Goal: Task Accomplishment & Management: Use online tool/utility

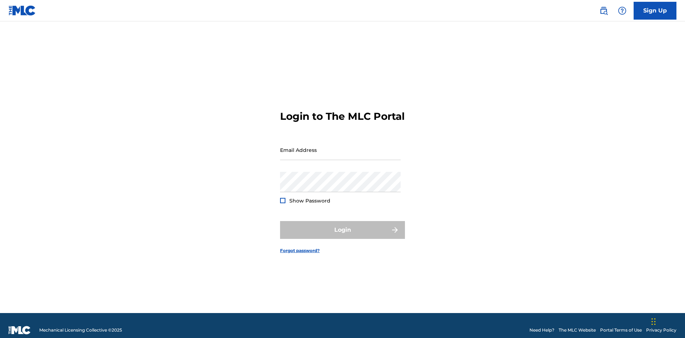
scroll to position [9, 0]
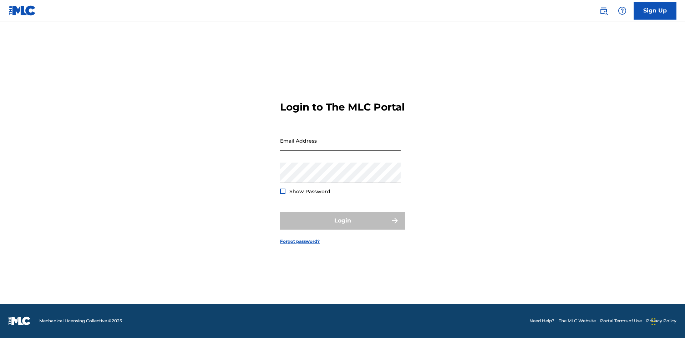
click at [341, 147] on input "Email Address" at bounding box center [340, 141] width 121 height 20
type input "[EMAIL_ADDRESS][DOMAIN_NAME]"
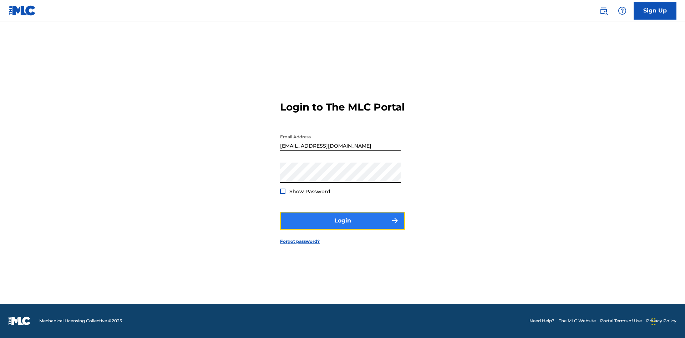
click at [343, 227] on button "Login" at bounding box center [342, 221] width 125 height 18
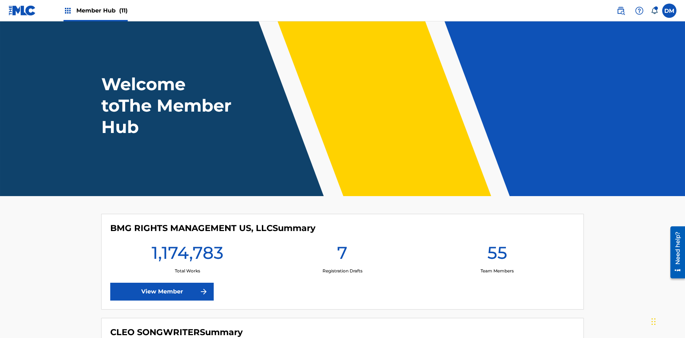
click at [102, 10] on span "Member Hub (11)" at bounding box center [101, 10] width 51 height 8
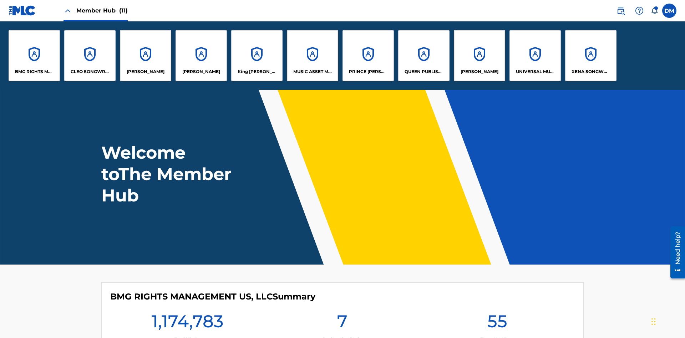
scroll to position [26, 0]
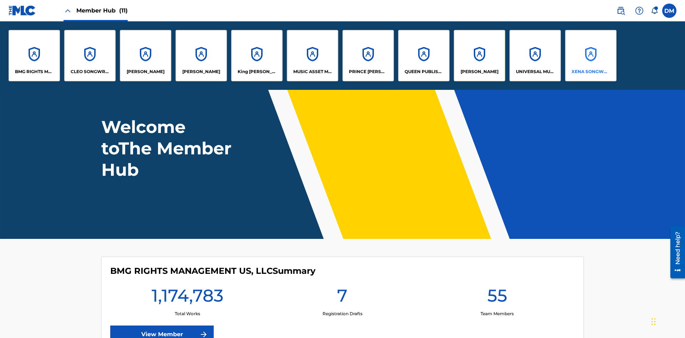
click at [591, 72] on p "XENA SONGWRITER" at bounding box center [591, 72] width 39 height 6
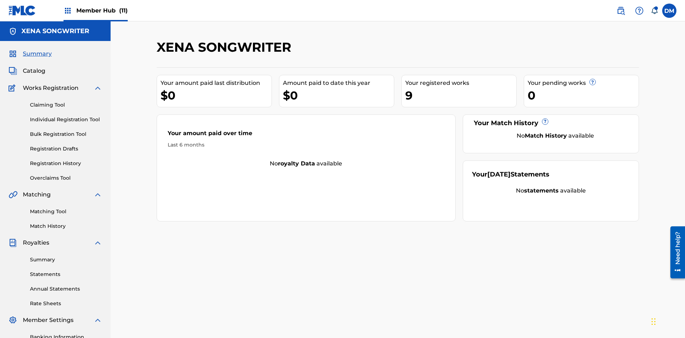
scroll to position [104, 0]
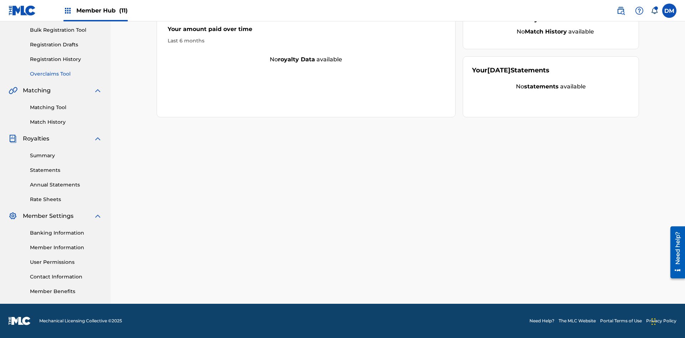
click at [66, 74] on link "Overclaims Tool" at bounding box center [66, 73] width 72 height 7
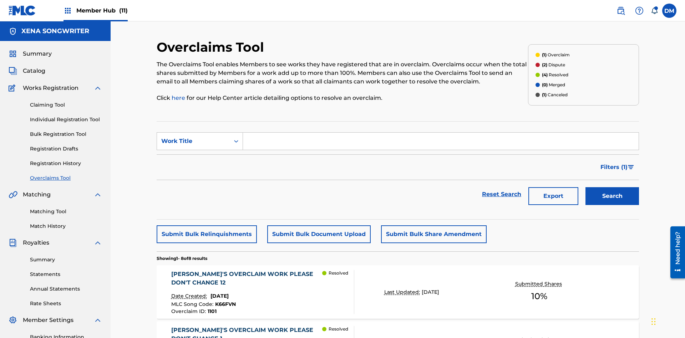
scroll to position [92, 0]
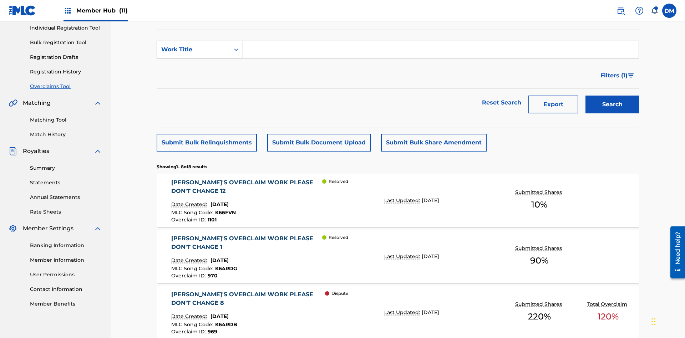
click at [193, 50] on div "Work Title" at bounding box center [193, 49] width 64 height 9
click at [200, 103] on div "Work Title" at bounding box center [200, 103] width 86 height 18
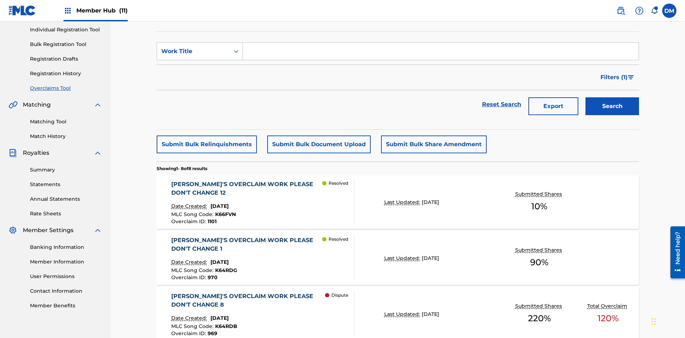
click at [441, 51] on input "Search Form" at bounding box center [441, 51] width 396 height 17
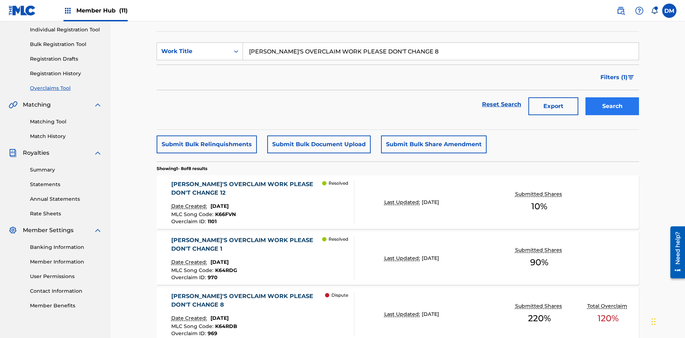
type input "[PERSON_NAME]'S OVERCLAIM WORK PLEASE DON'T CHANGE 8"
click at [612, 97] on button "Search" at bounding box center [613, 106] width 54 height 18
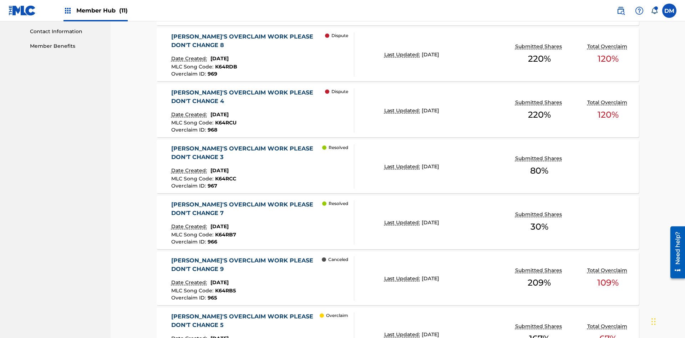
scroll to position [370, 0]
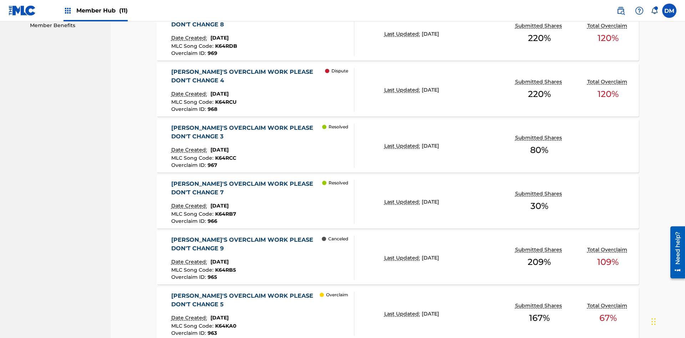
click at [225, 46] on span "K64RDB" at bounding box center [226, 46] width 22 height 6
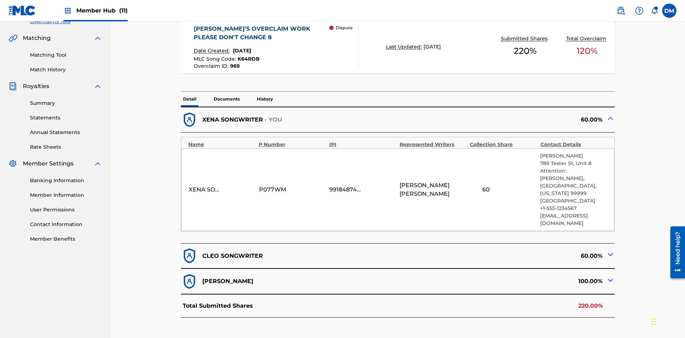
scroll to position [170, 0]
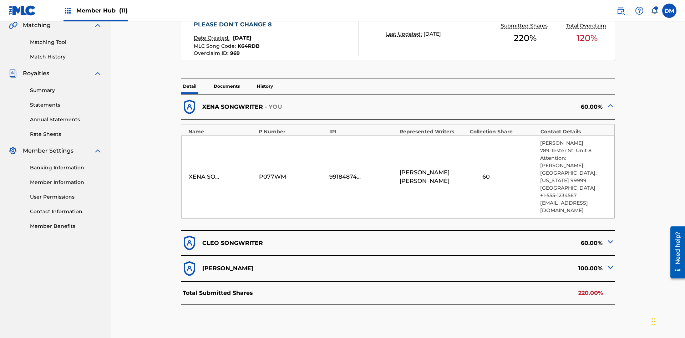
click at [248, 46] on span "K64RDB" at bounding box center [249, 46] width 22 height 6
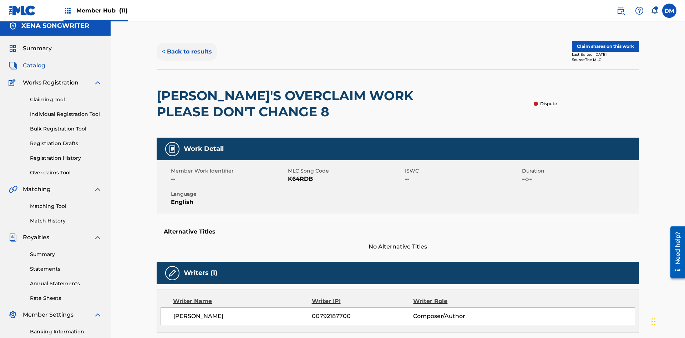
click at [186, 52] on button "< Back to results" at bounding box center [187, 52] width 60 height 18
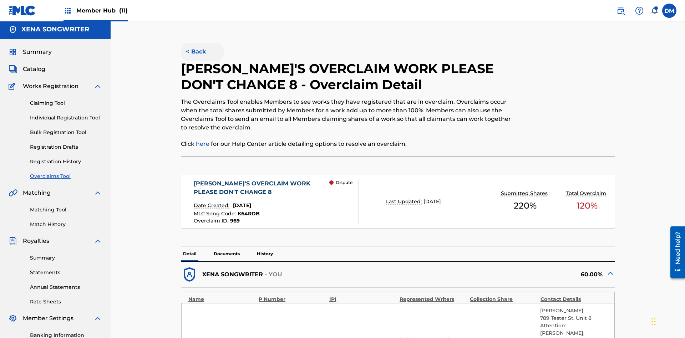
click at [202, 52] on button "< Back" at bounding box center [202, 52] width 43 height 18
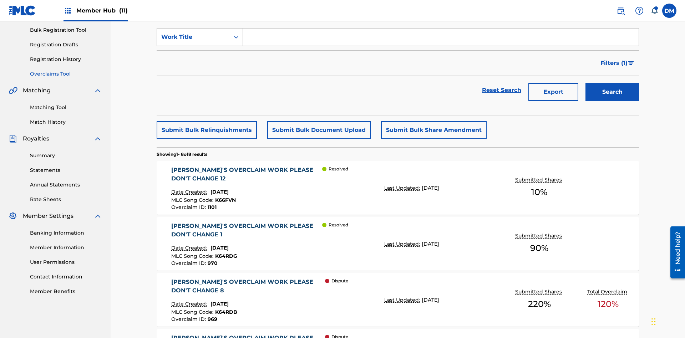
scroll to position [92, 0]
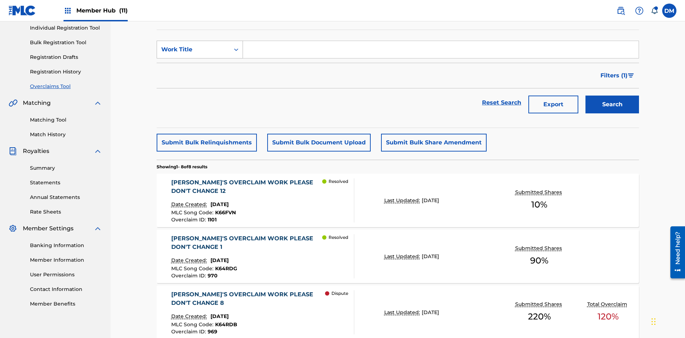
click at [193, 50] on div "Work Title" at bounding box center [193, 49] width 64 height 9
click at [200, 85] on div "Overclaim ID" at bounding box center [200, 85] width 86 height 18
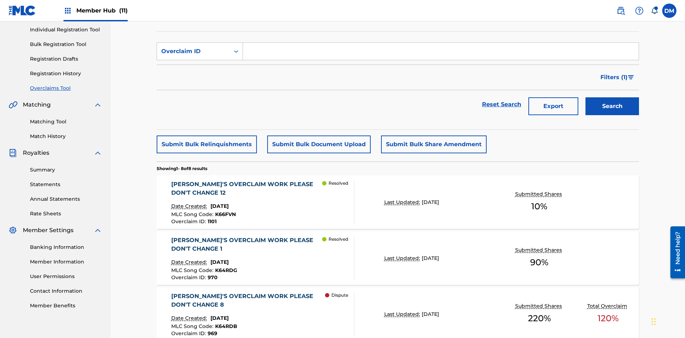
click at [441, 51] on input "Search Form" at bounding box center [441, 51] width 396 height 17
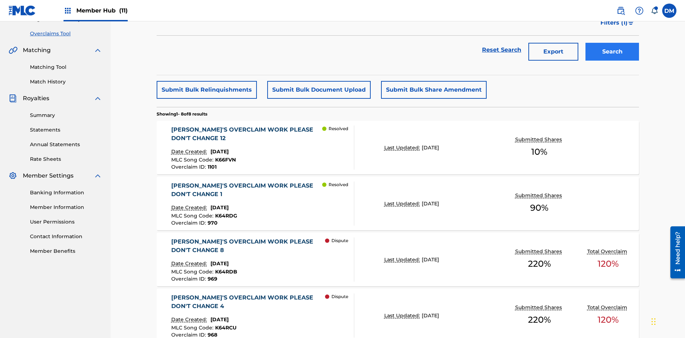
type input "969"
click at [612, 52] on button "Search" at bounding box center [613, 52] width 54 height 18
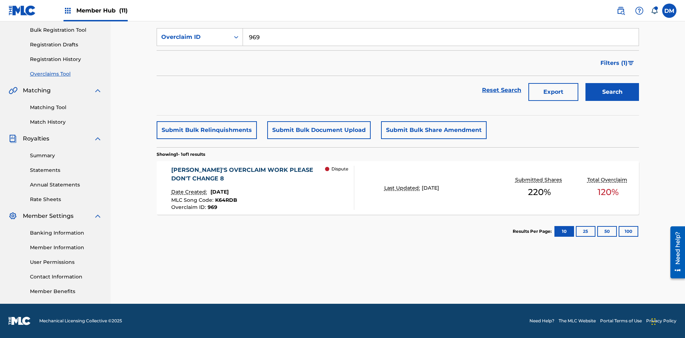
click at [225, 200] on span "K64RDB" at bounding box center [226, 200] width 22 height 6
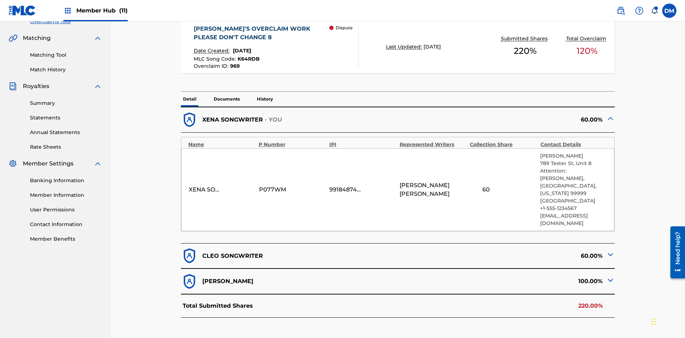
scroll to position [170, 0]
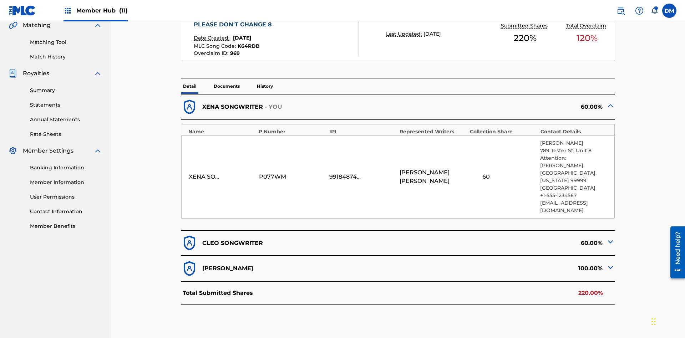
click at [248, 46] on span "K64RDB" at bounding box center [249, 46] width 22 height 6
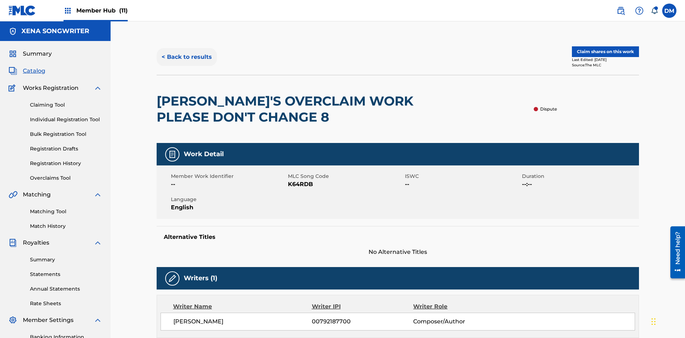
click at [186, 52] on button "< Back to results" at bounding box center [187, 57] width 60 height 18
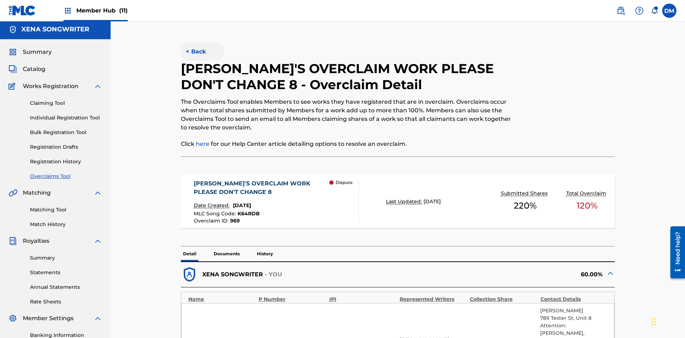
click at [202, 52] on button "< Back" at bounding box center [202, 52] width 43 height 18
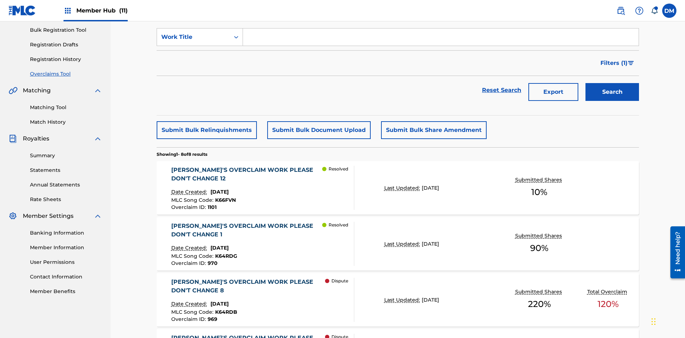
scroll to position [92, 0]
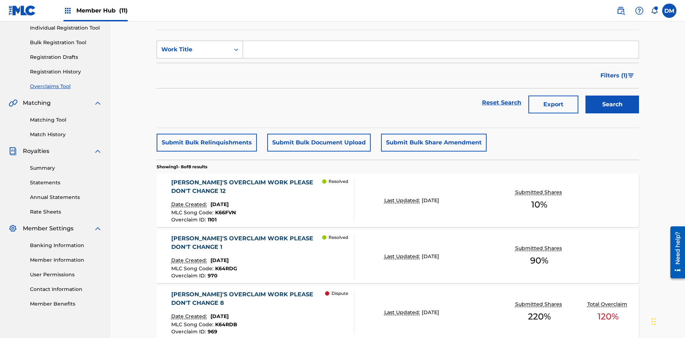
click at [193, 50] on div "Work Title" at bounding box center [193, 49] width 64 height 9
click at [200, 67] on div "MLC Song Code" at bounding box center [200, 68] width 86 height 18
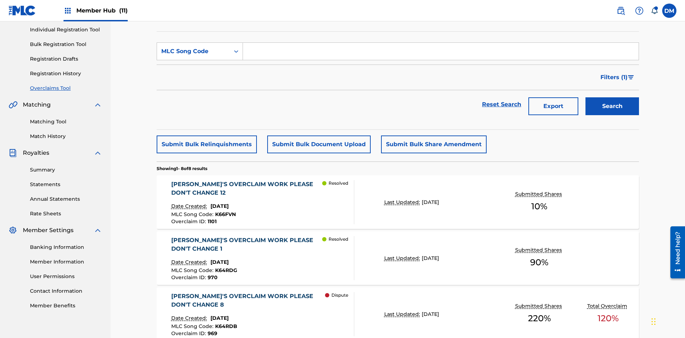
click at [441, 51] on input "Search Form" at bounding box center [441, 51] width 396 height 17
type input "K64RDB"
click at [612, 97] on button "Search" at bounding box center [613, 106] width 54 height 18
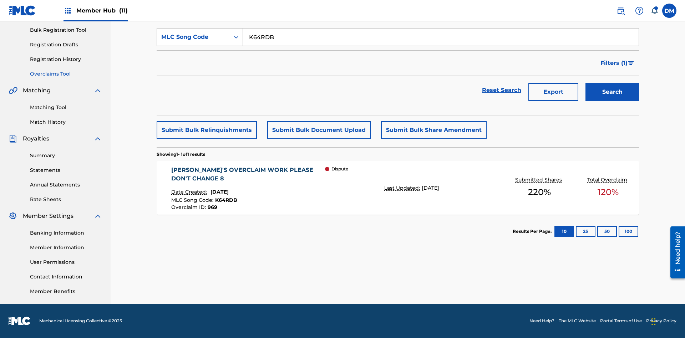
click at [225, 200] on span "K64RDB" at bounding box center [226, 200] width 22 height 6
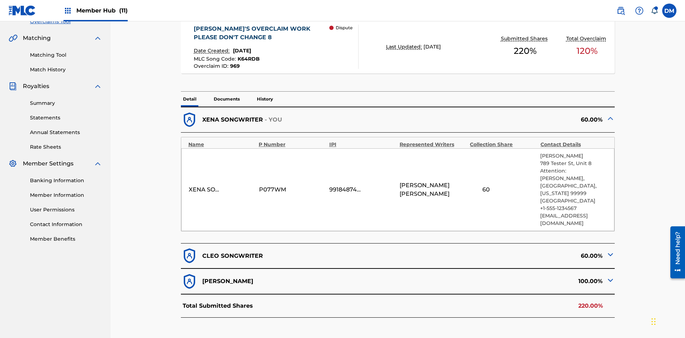
scroll to position [170, 0]
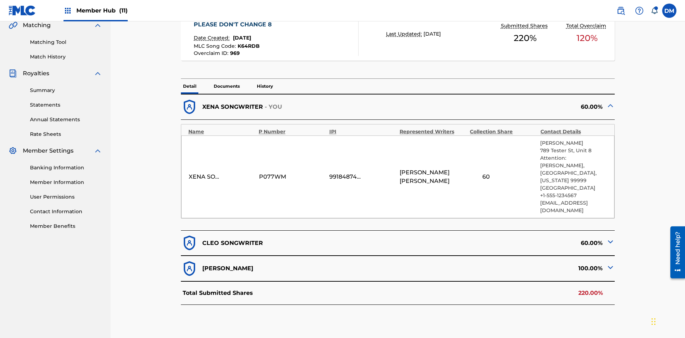
click at [248, 46] on span "K64RDB" at bounding box center [249, 46] width 22 height 6
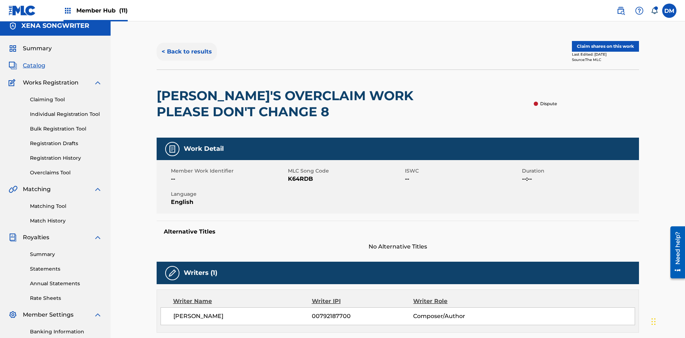
click at [186, 52] on button "< Back to results" at bounding box center [187, 52] width 60 height 18
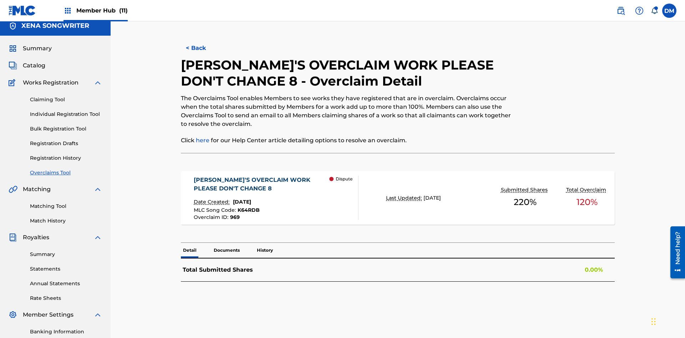
scroll to position [104, 0]
